Goal: Use online tool/utility: Use online tool/utility

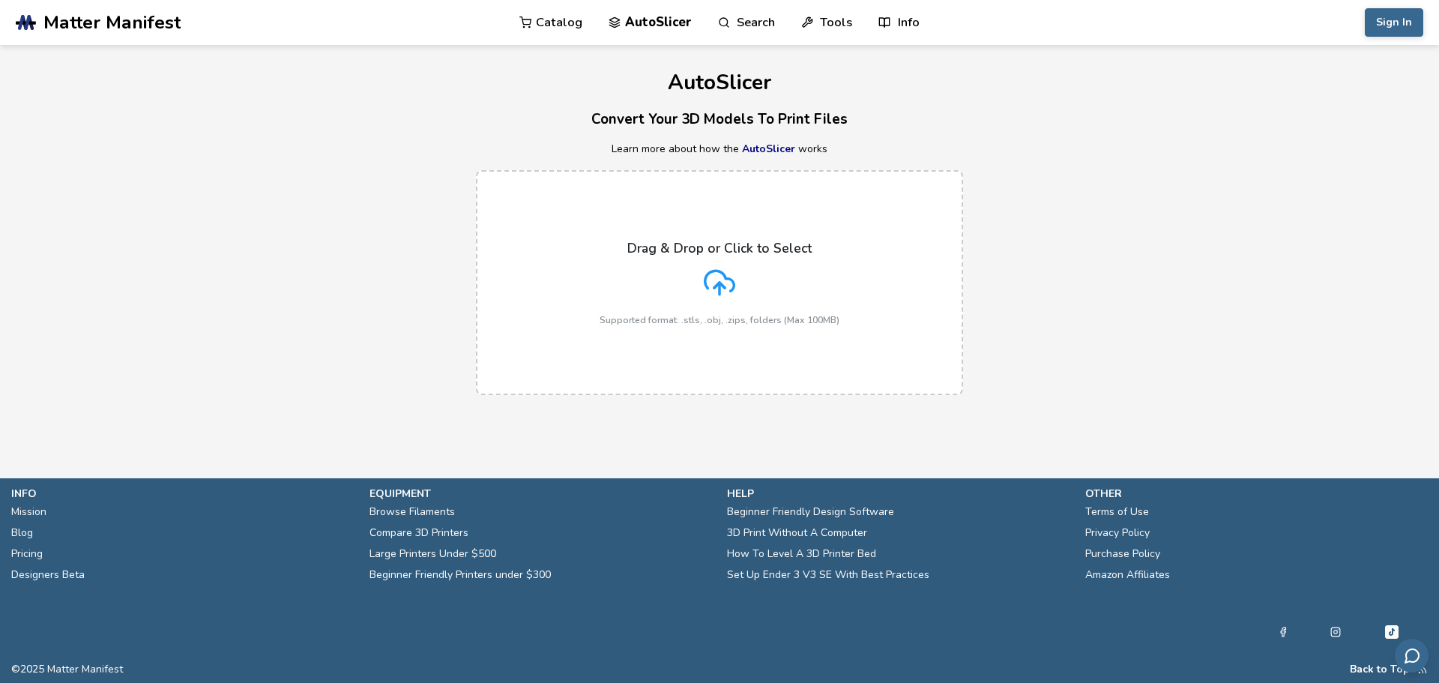
click at [708, 295] on icon at bounding box center [719, 282] width 31 height 31
click at [0, 0] on input "Drag & Drop or Click to Select Supported format: .stls, .obj, .zips, folders (M…" at bounding box center [0, 0] width 0 height 0
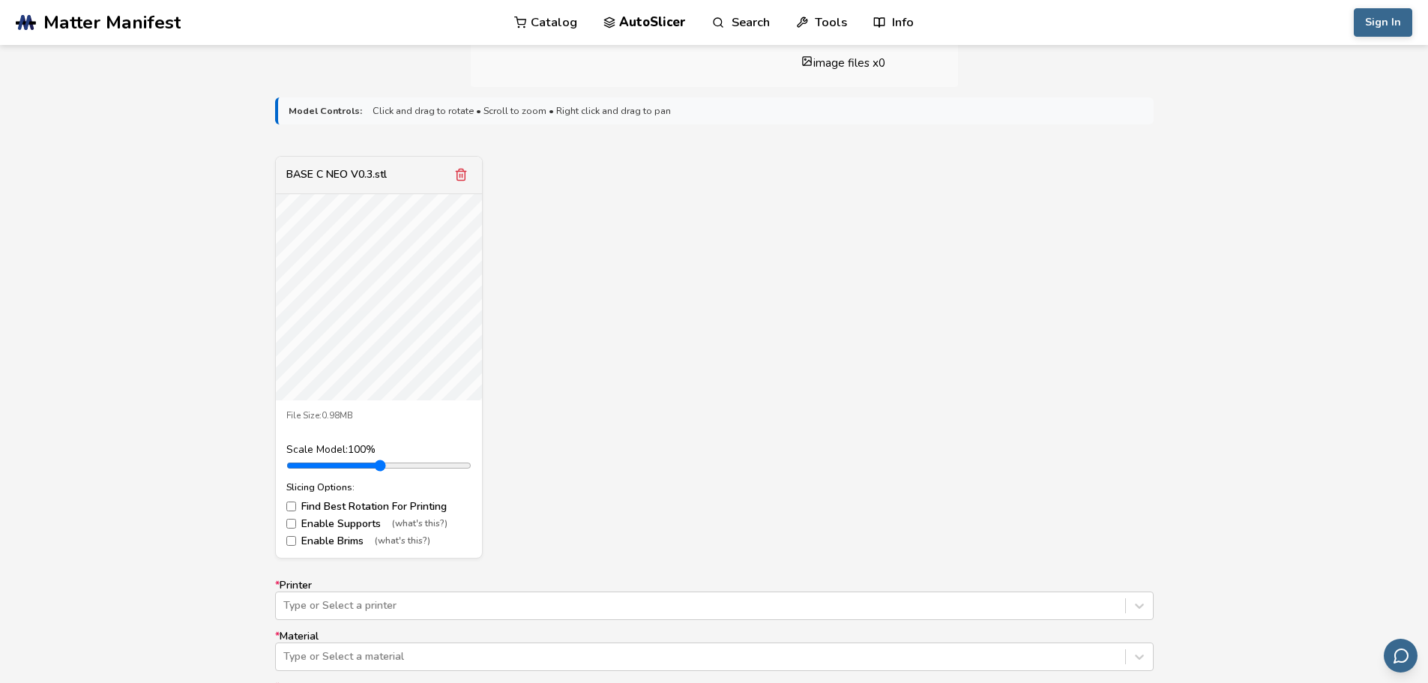
scroll to position [450, 0]
click at [455, 176] on icon "Remove model" at bounding box center [460, 175] width 13 height 13
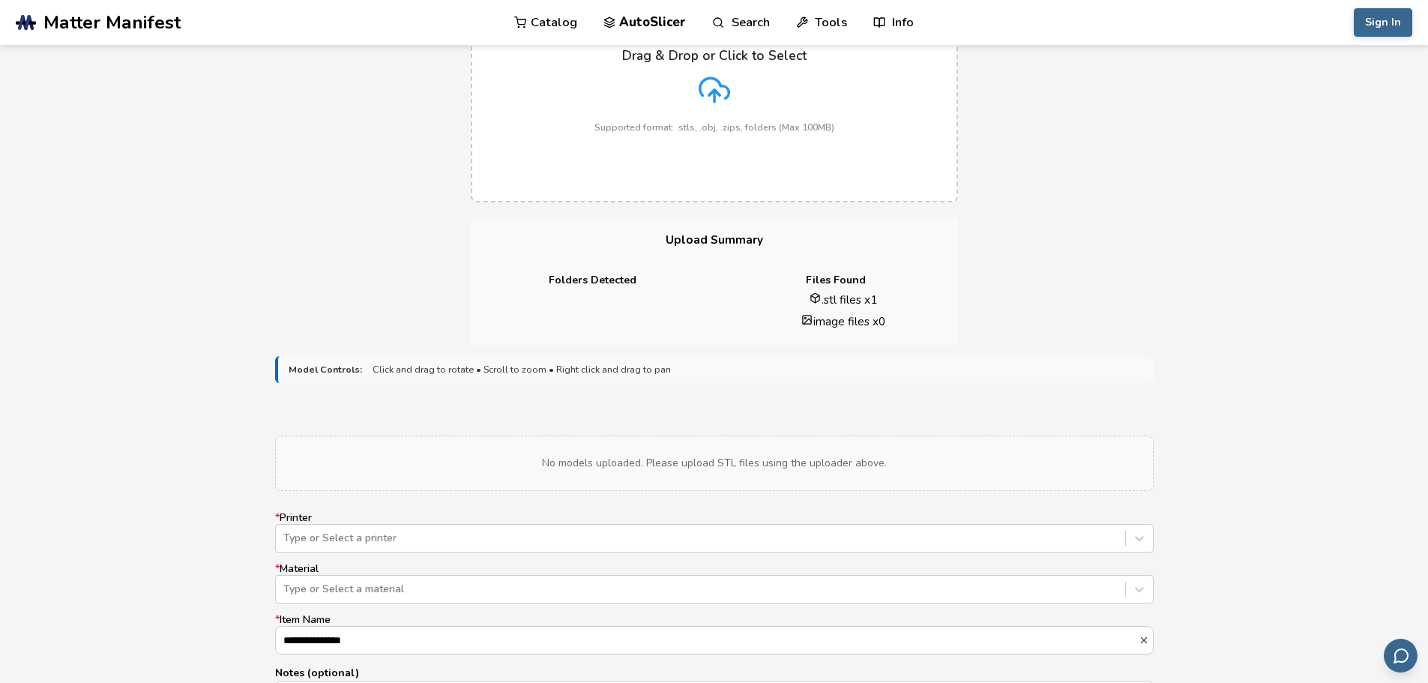
scroll to position [150, 0]
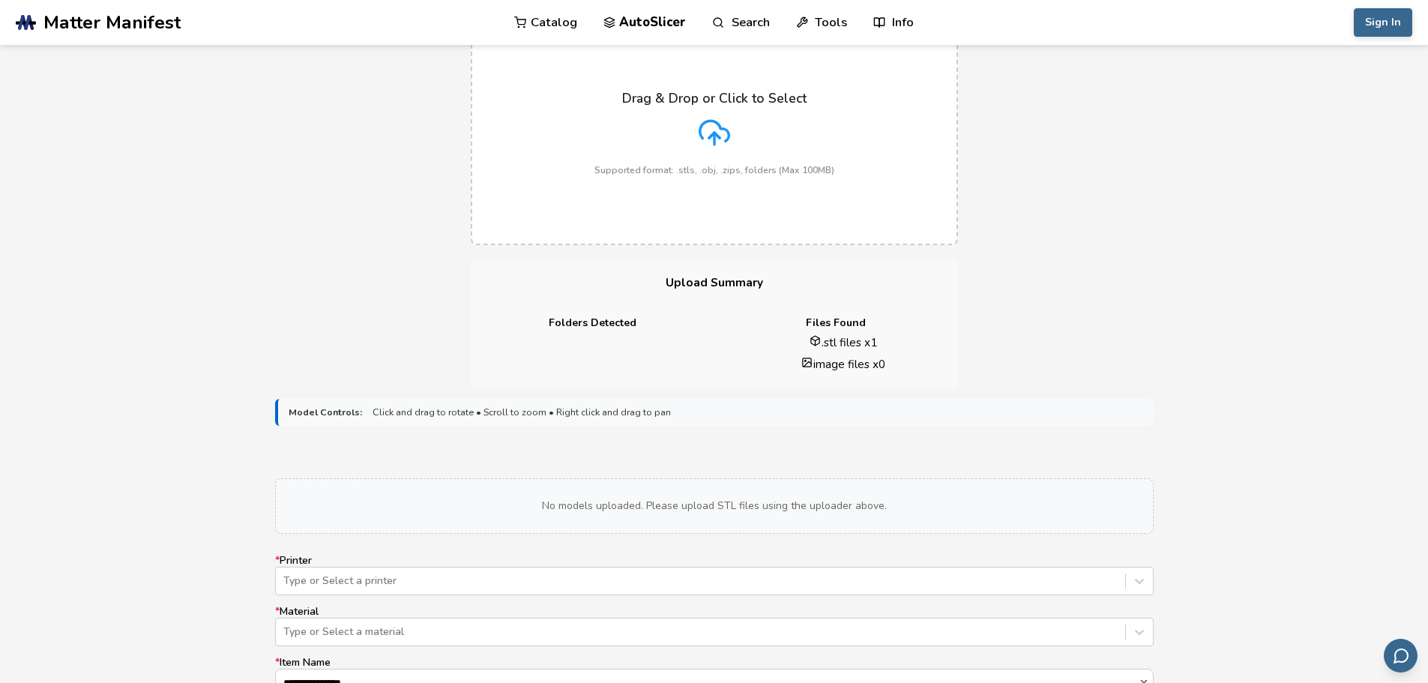
click at [758, 127] on div "Drag & Drop or Click to Select Supported format: .stls, .obj, .zips, folders (M…" at bounding box center [714, 133] width 240 height 85
click at [0, 0] on input "Drag & Drop or Click to Select Supported format: .stls, .obj, .zips, folders (M…" at bounding box center [0, 0] width 0 height 0
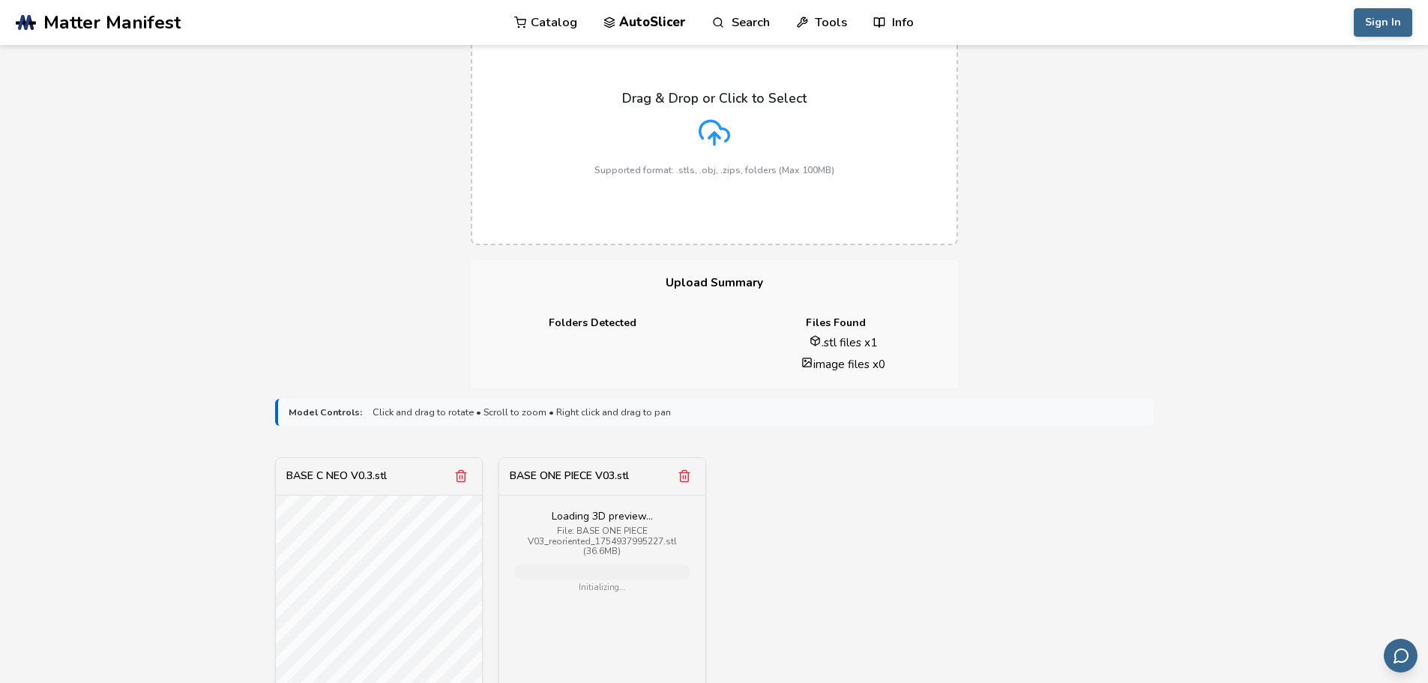
scroll to position [450, 0]
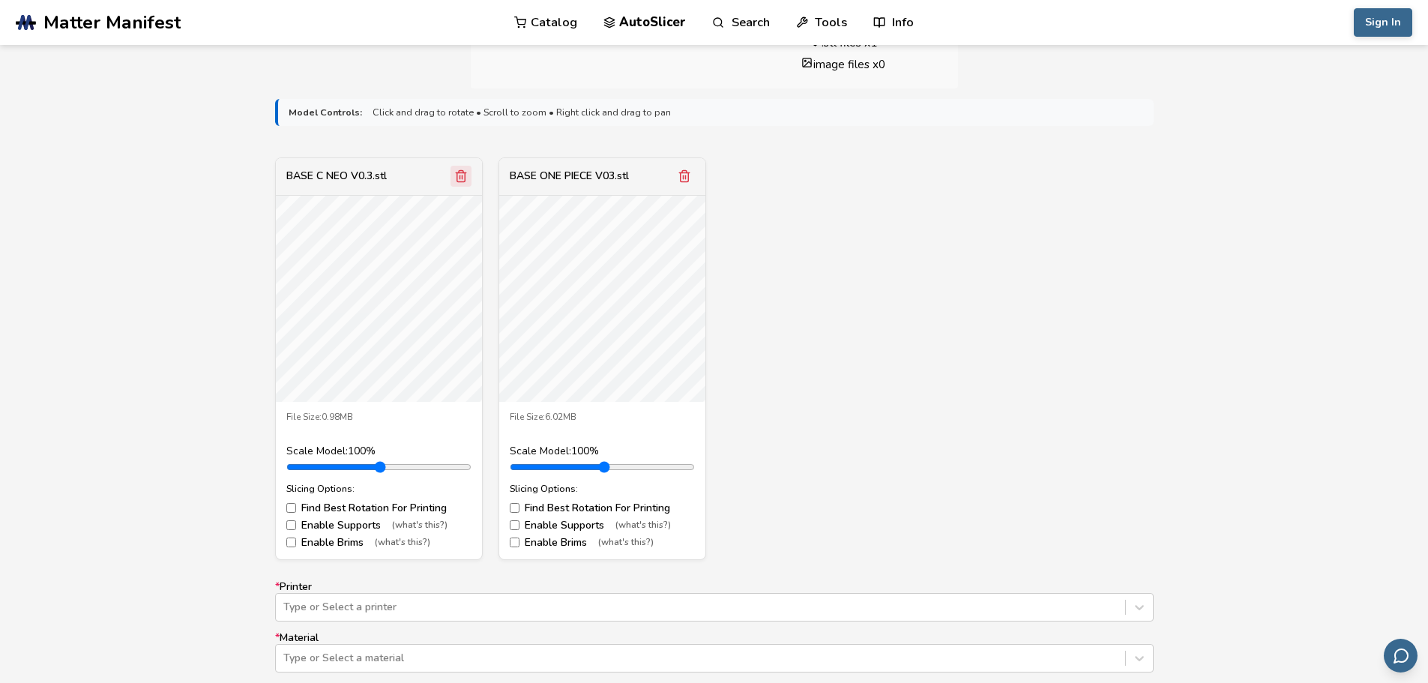
click at [462, 179] on icon "Remove model" at bounding box center [460, 175] width 13 height 13
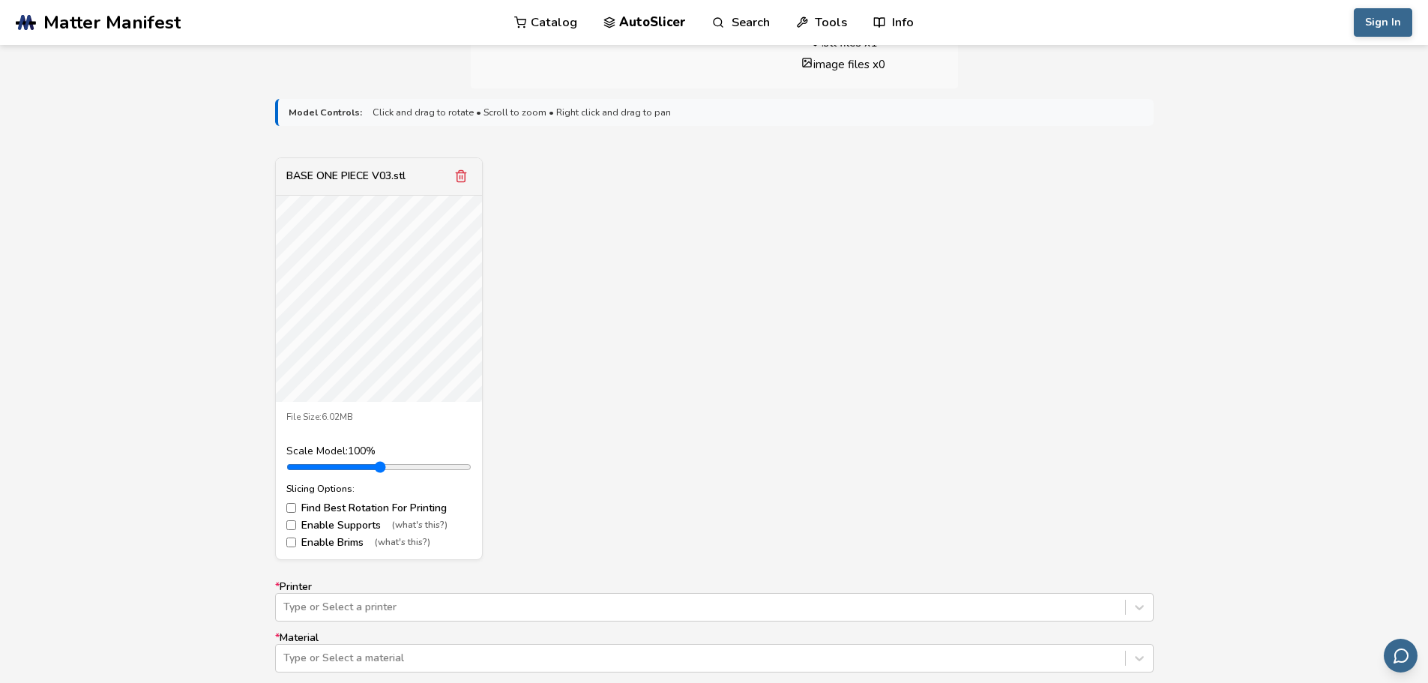
click at [462, 179] on icon "Remove model" at bounding box center [460, 175] width 13 height 13
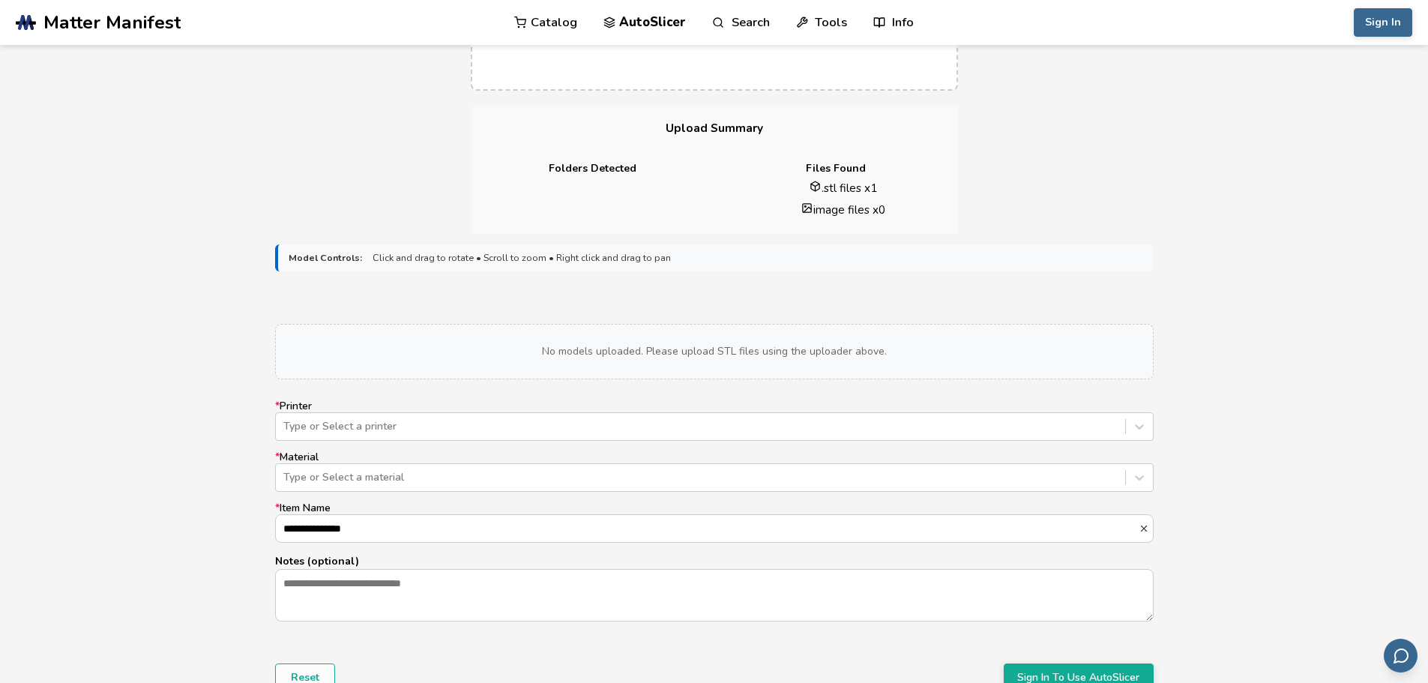
scroll to position [75, 0]
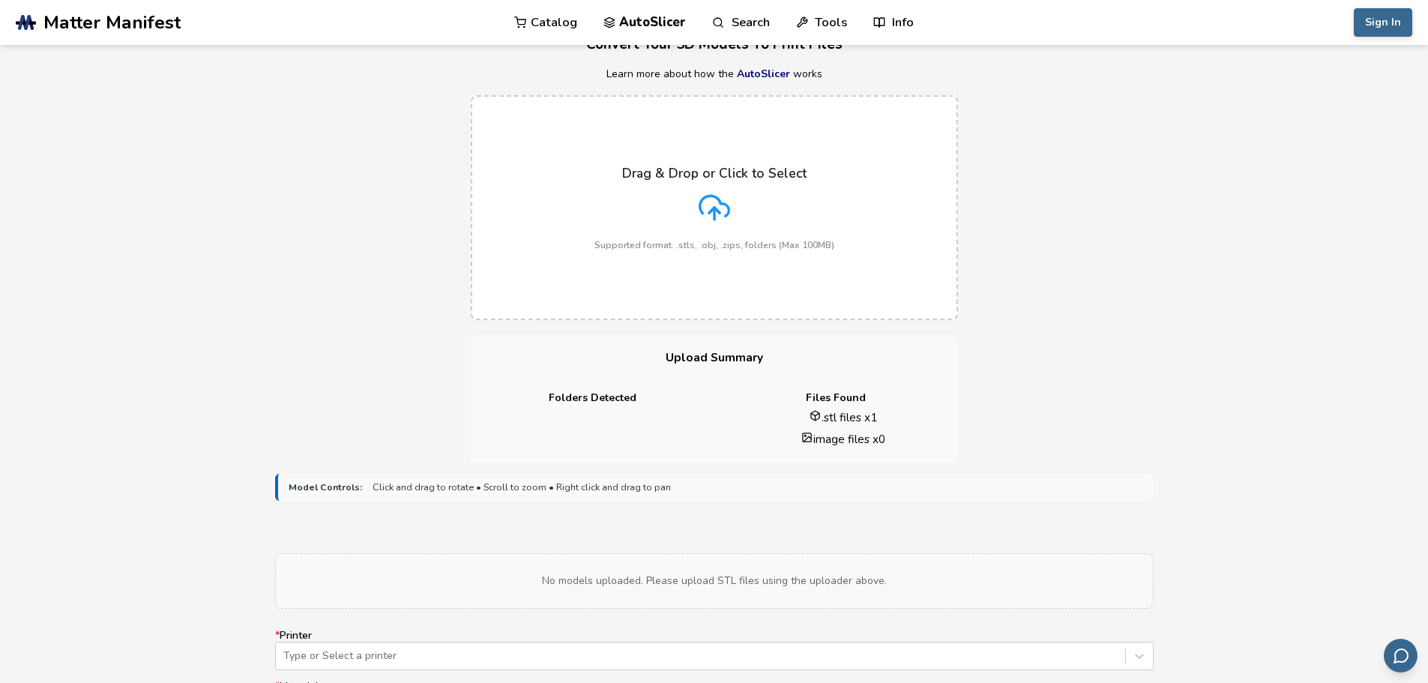
click at [677, 235] on div "Drag & Drop or Click to Select Supported format: .stls, .obj, .zips, folders (M…" at bounding box center [714, 208] width 240 height 85
click at [0, 0] on input "Drag & Drop or Click to Select Supported format: .stls, .obj, .zips, folders (M…" at bounding box center [0, 0] width 0 height 0
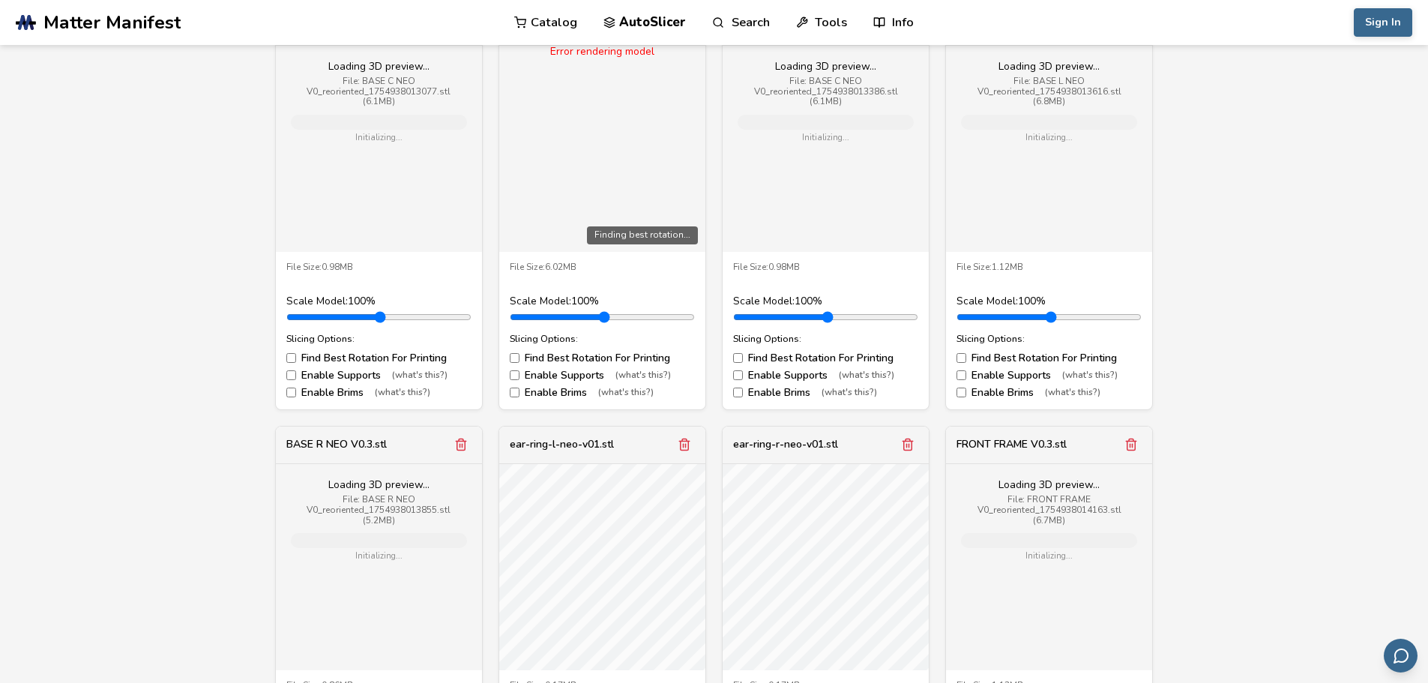
scroll to position [749, 0]
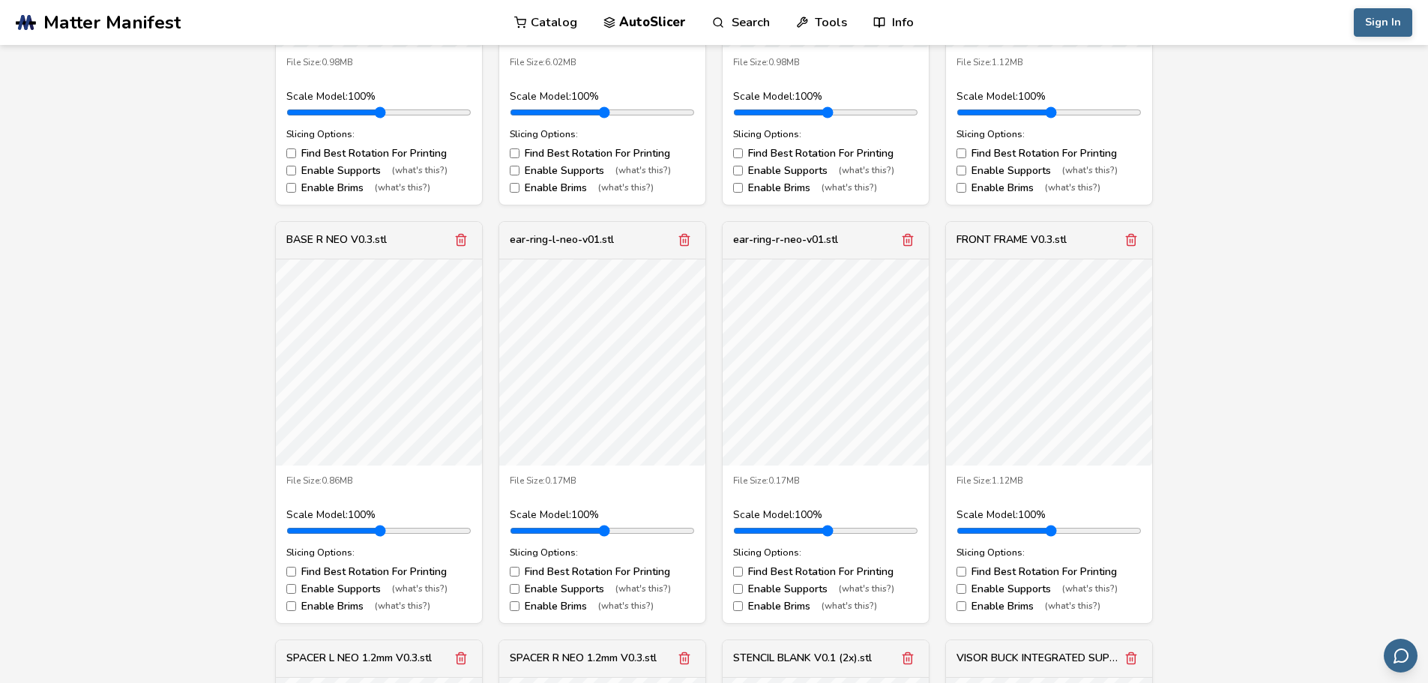
scroll to position [1049, 0]
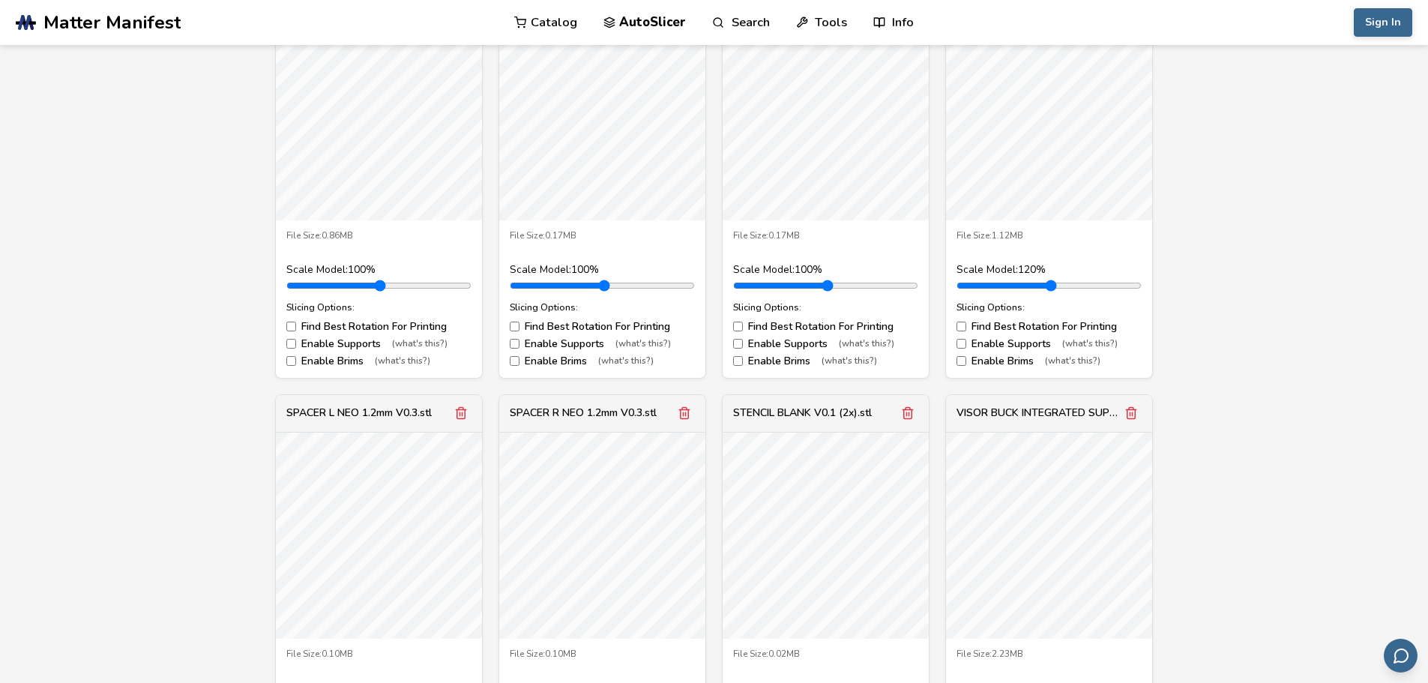
type input "*"
click at [995, 284] on input "range" at bounding box center [1048, 286] width 185 height 12
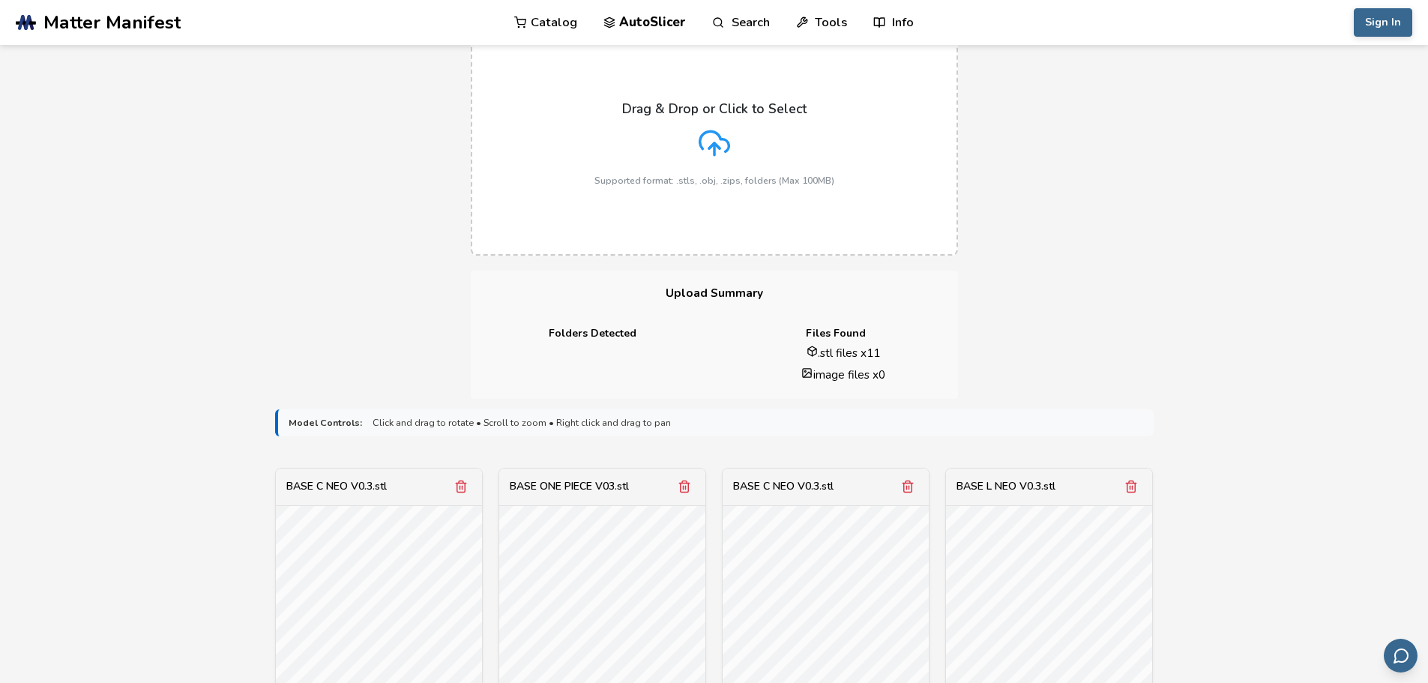
scroll to position [75, 0]
